Goal: Register for event/course

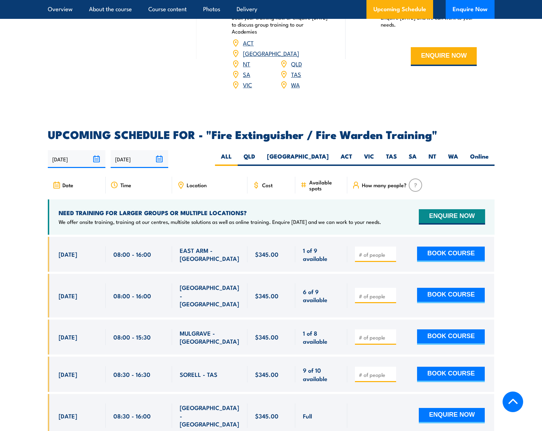
scroll to position [1117, 0]
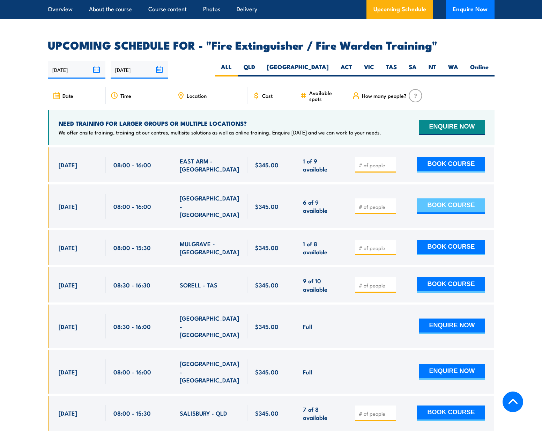
click at [448, 198] on button "BOOK COURSE" at bounding box center [451, 205] width 68 height 15
type input "1"
click at [390, 203] on input "1" at bounding box center [376, 206] width 35 height 7
click at [448, 198] on button "BOOK COURSE" at bounding box center [451, 205] width 68 height 15
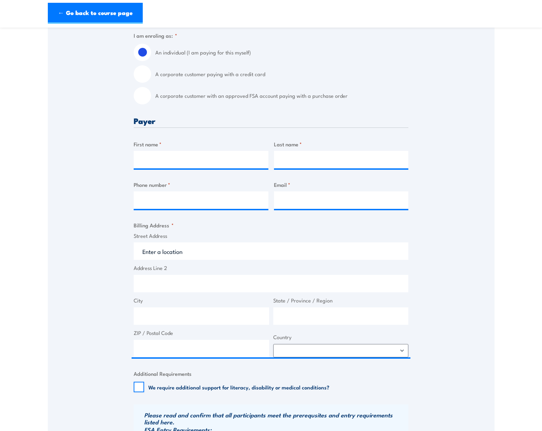
scroll to position [93, 0]
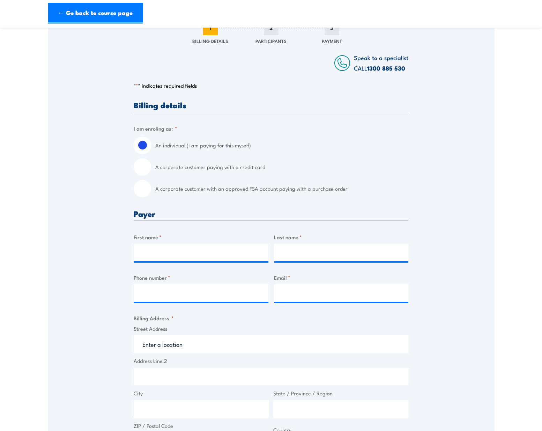
click at [143, 166] on input "A corporate customer paying with a credit card" at bounding box center [142, 166] width 17 height 17
radio input "true"
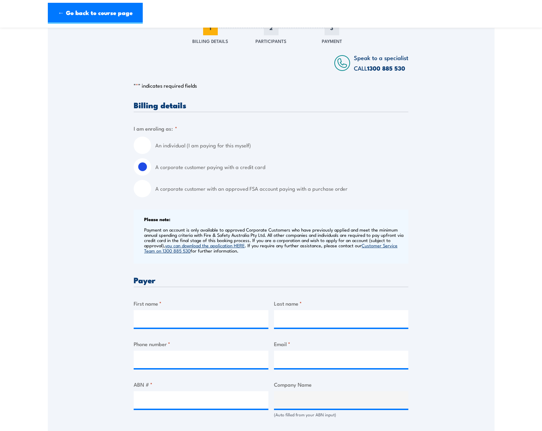
click at [136, 189] on input "A corporate customer with an approved FSA account paying with a purchase order" at bounding box center [142, 188] width 17 height 17
radio input "true"
click at [145, 170] on input "A corporate customer paying with a credit card" at bounding box center [142, 166] width 17 height 17
radio input "true"
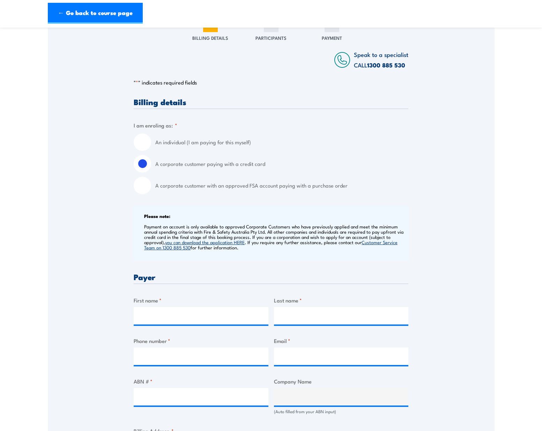
scroll to position [186, 0]
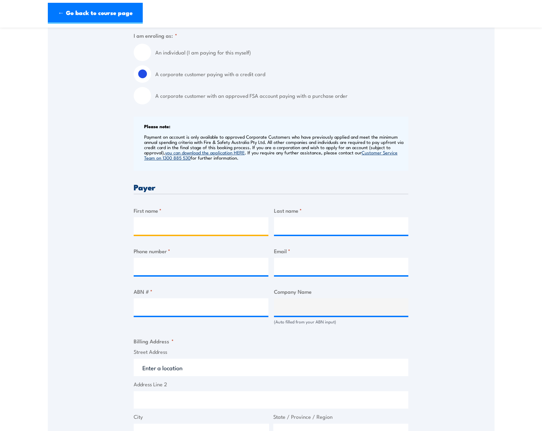
click at [199, 224] on input "First name *" at bounding box center [201, 225] width 135 height 17
type input "Susie"
type input "Schipp"
type input "0892271631"
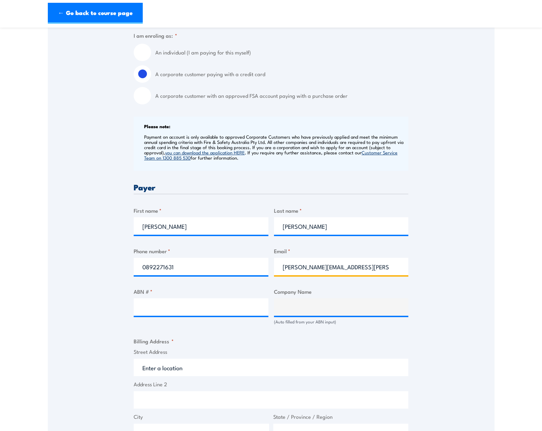
type input "susie.schipp@ahcwa.org"
type input "48114220478"
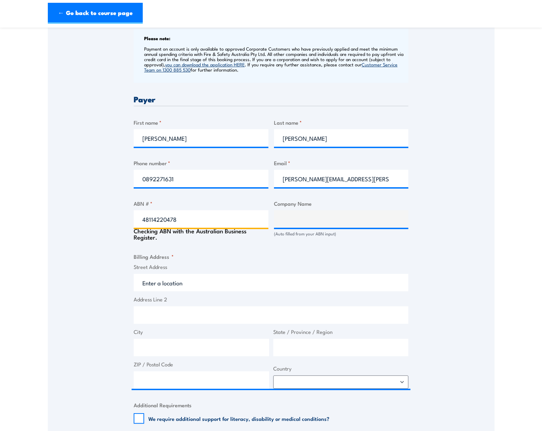
scroll to position [279, 0]
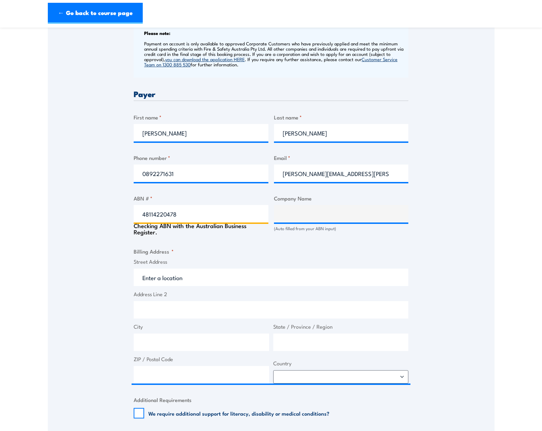
type input "Aboriginal Health Council of Western Australia"
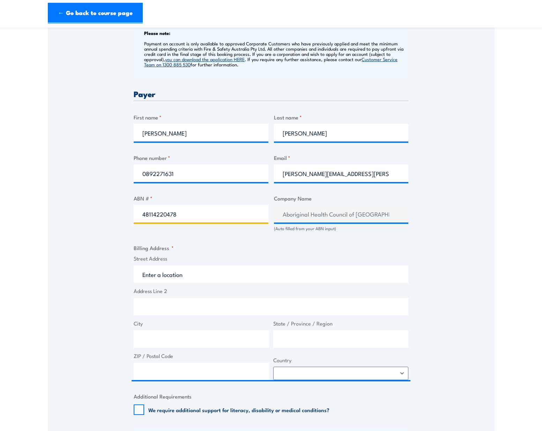
type input "48114220478"
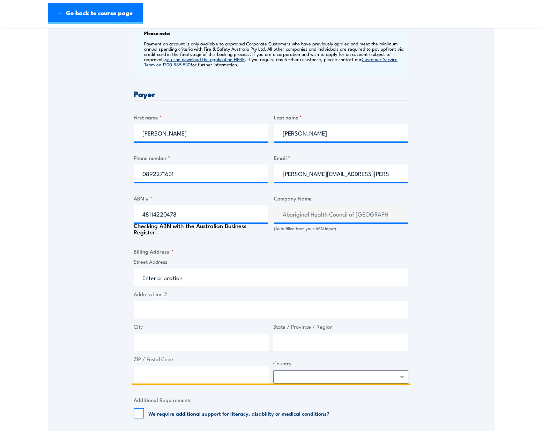
click at [169, 276] on input "Street Address" at bounding box center [271, 276] width 275 height 17
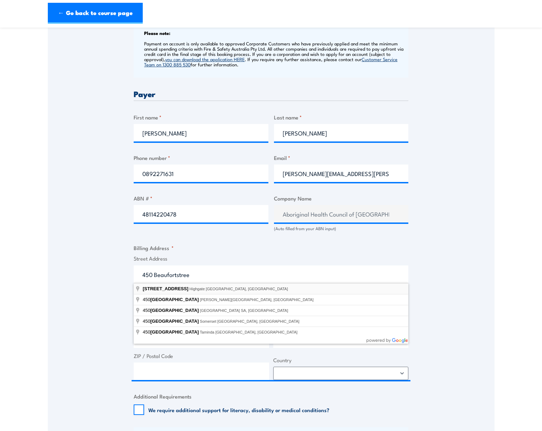
type input "450 Beaufort Street, Highgate WA, Australia"
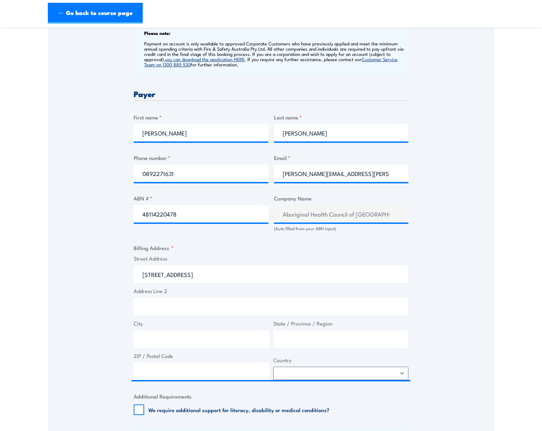
type input "450 Beaufort St"
type input "Highgate"
type input "Western Australia"
type input "6003"
select select "Australia"
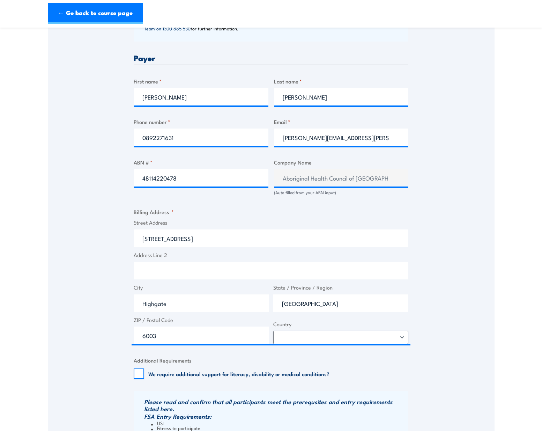
scroll to position [372, 0]
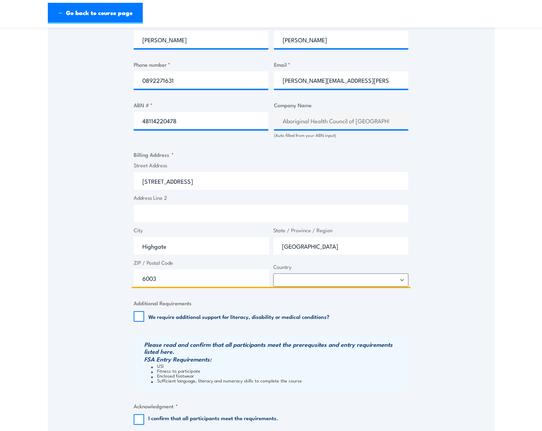
drag, startPoint x: 179, startPoint y: 244, endPoint x: 194, endPoint y: 244, distance: 15.7
click at [179, 244] on input "Highgate" at bounding box center [201, 245] width 135 height 17
click at [185, 279] on input "6003" at bounding box center [201, 277] width 135 height 17
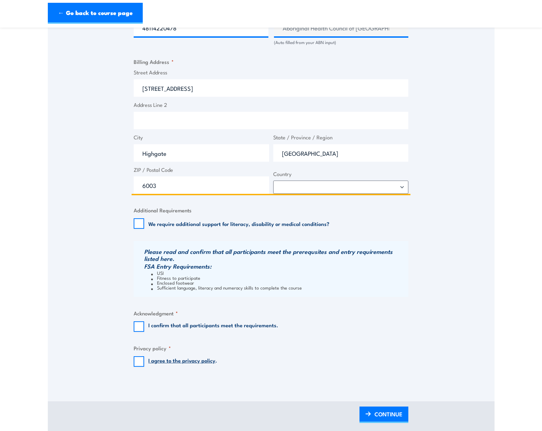
scroll to position [512, 0]
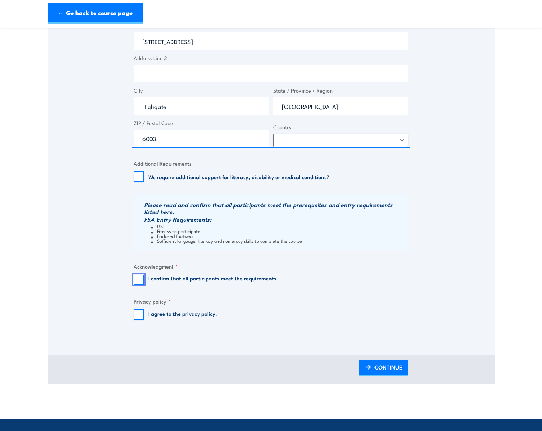
click at [139, 280] on input "I confirm that all participants meet the requirements." at bounding box center [139, 279] width 10 height 10
checkbox input "true"
click at [137, 312] on input "I agree to the privacy policy ." at bounding box center [139, 314] width 10 height 10
checkbox input "true"
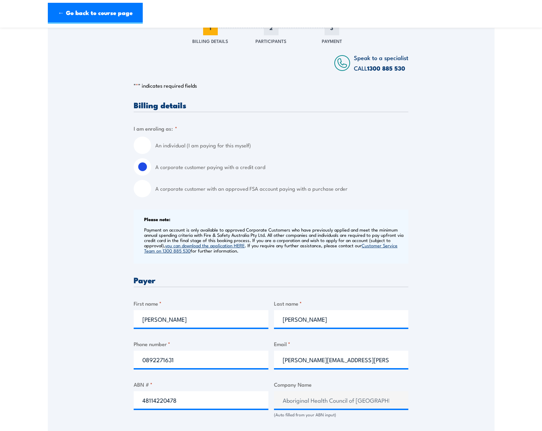
scroll to position [0, 0]
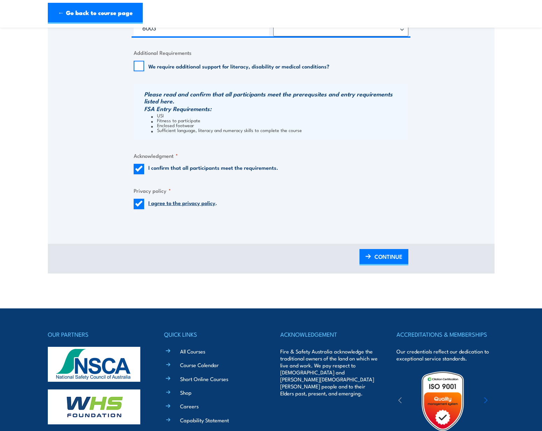
scroll to position [652, 0]
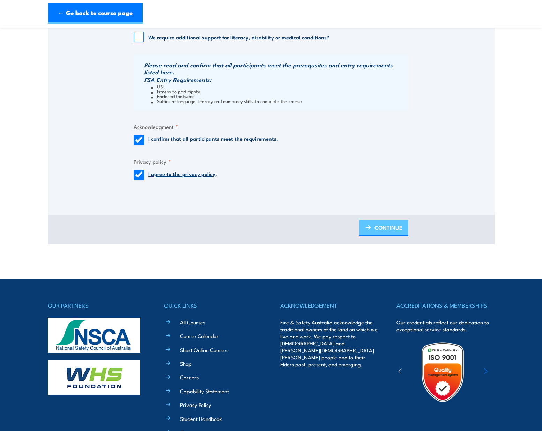
click at [381, 228] on span "CONTINUE" at bounding box center [388, 227] width 28 height 18
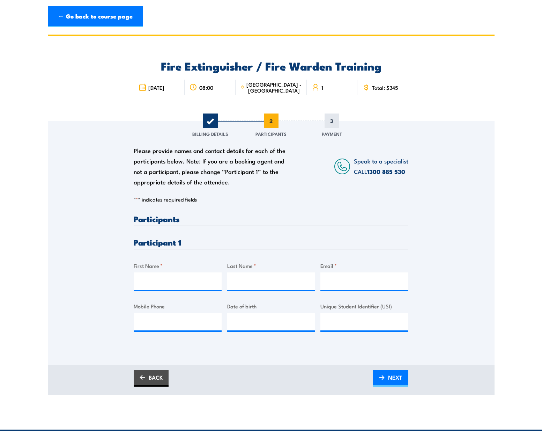
scroll to position [0, 0]
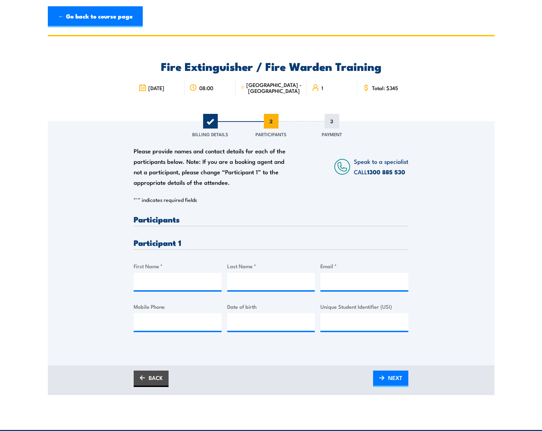
click at [274, 209] on div "" * " indicates required fields 1 Billing Details 2 Participants 3 Payment Bill…" at bounding box center [271, 270] width 275 height 149
click at [274, 184] on div "Please provide names and contact details for each of the participants below. No…" at bounding box center [213, 167] width 158 height 42
click at [216, 222] on h3 "Participants" at bounding box center [271, 219] width 275 height 8
click at [162, 284] on input "First Name *" at bounding box center [178, 281] width 88 height 17
type input "Susie"
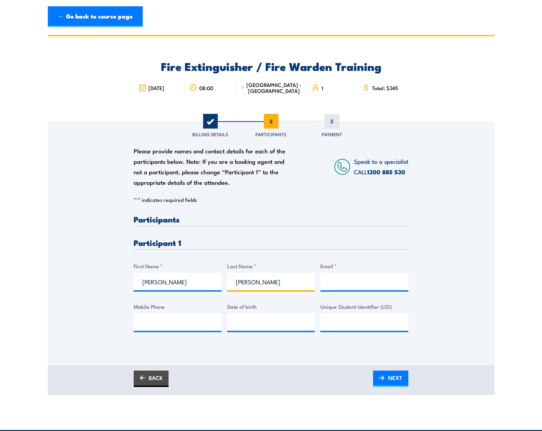
type input "Schipp"
drag, startPoint x: 391, startPoint y: 282, endPoint x: 317, endPoint y: 279, distance: 74.0
click at [317, 279] on div "Please provide names and contact details for each of the participants below. No…" at bounding box center [271, 279] width 275 height 128
type input "susie.schipp@ahcwa.org"
click at [150, 326] on input "Mobile Phone" at bounding box center [178, 321] width 88 height 17
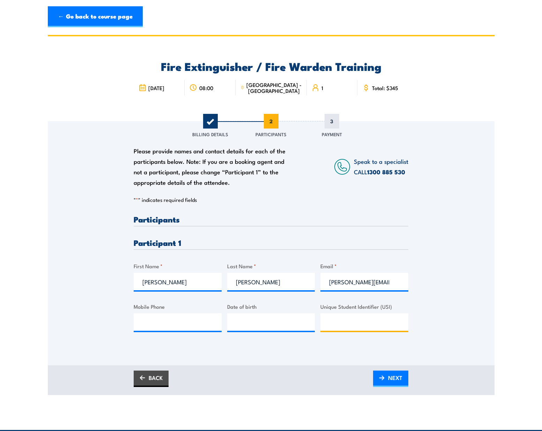
click at [350, 326] on input "Unique Student Identifier (USI)" at bounding box center [364, 321] width 88 height 17
paste input "49MQYPBJTK"
type input "49MQYPBJTK"
click at [262, 324] on input "__/__/____" at bounding box center [271, 321] width 88 height 17
type input "22/10/1990"
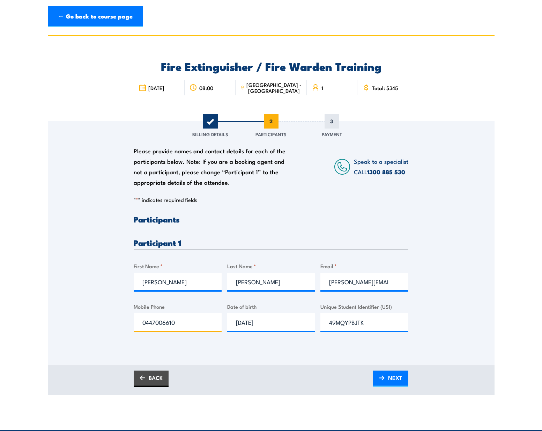
type input "0447006610"
click at [281, 339] on div "Please provide names and contact details for each of the participants below. No…" at bounding box center [271, 279] width 275 height 128
click at [388, 378] on span "NEXT" at bounding box center [395, 377] width 14 height 18
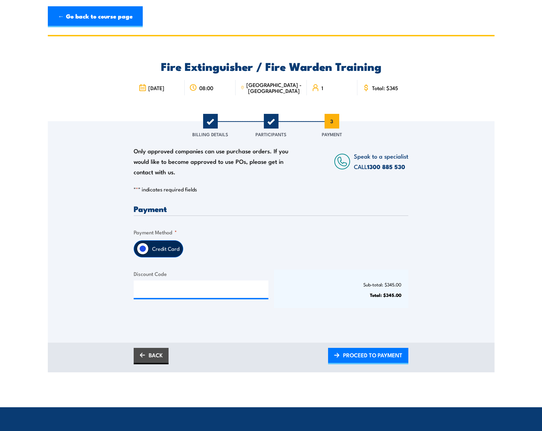
click at [493, 96] on div "Fire Extinguisher / Fire Warden Training 5 September 2025 1" at bounding box center [271, 78] width 447 height 85
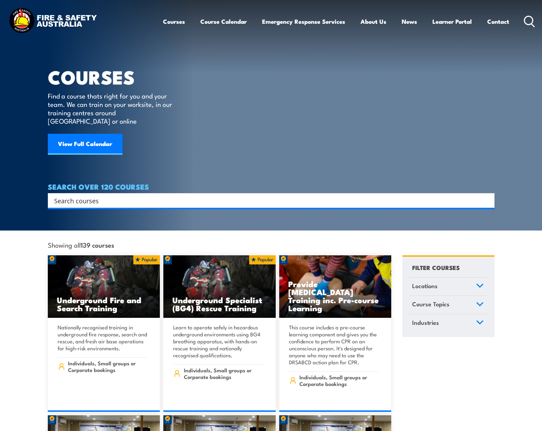
click at [131, 195] on input "Search input" at bounding box center [266, 200] width 425 height 10
type input "fire warden"
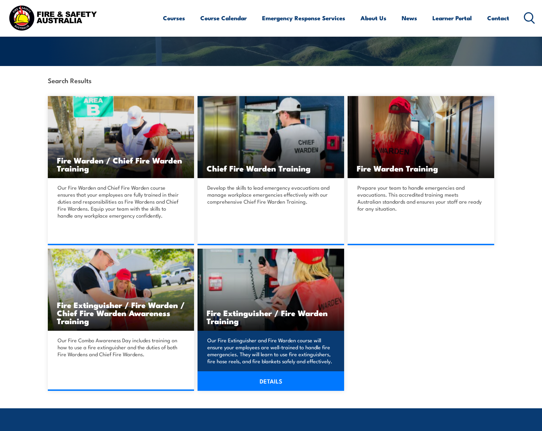
scroll to position [186, 0]
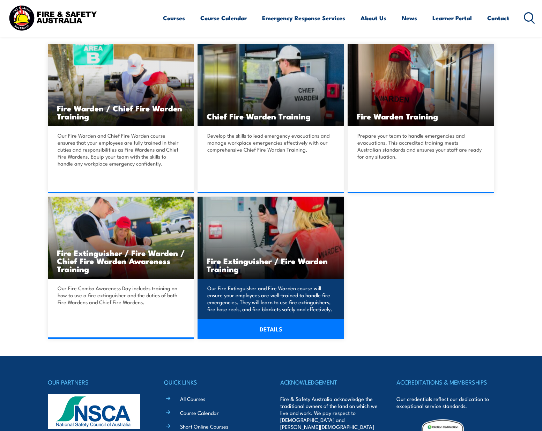
click at [265, 328] on link "DETAILS" at bounding box center [271, 329] width 147 height 20
